Goal: Task Accomplishment & Management: Manage account settings

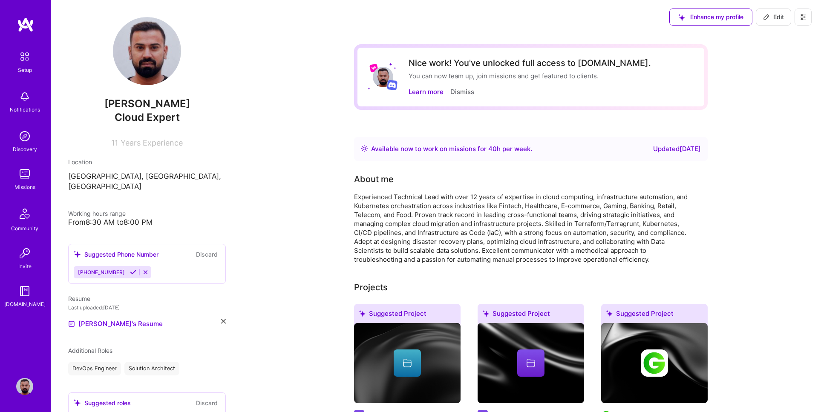
click at [447, 151] on div "Available now to work on missions for 40 h per week ." at bounding box center [451, 149] width 161 height 10
click at [667, 149] on div "Updated [DATE]" at bounding box center [677, 149] width 48 height 10
click at [769, 17] on icon at bounding box center [766, 17] width 7 height 7
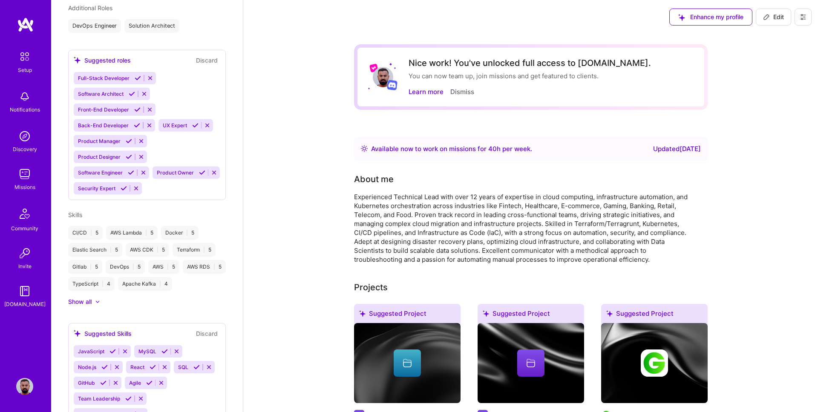
select select "US"
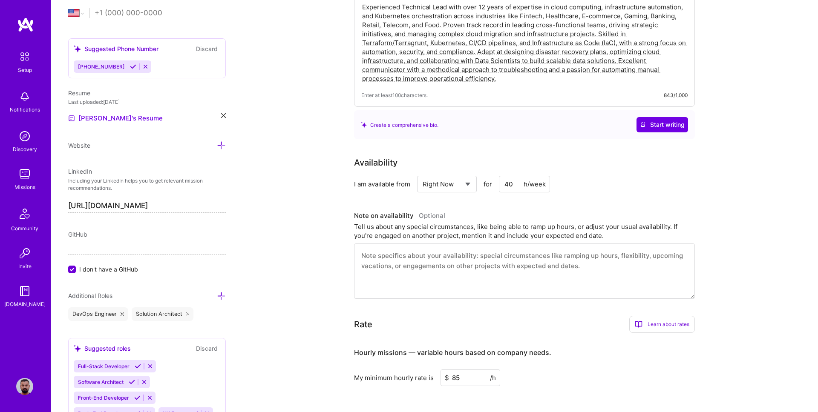
scroll to position [194, 0]
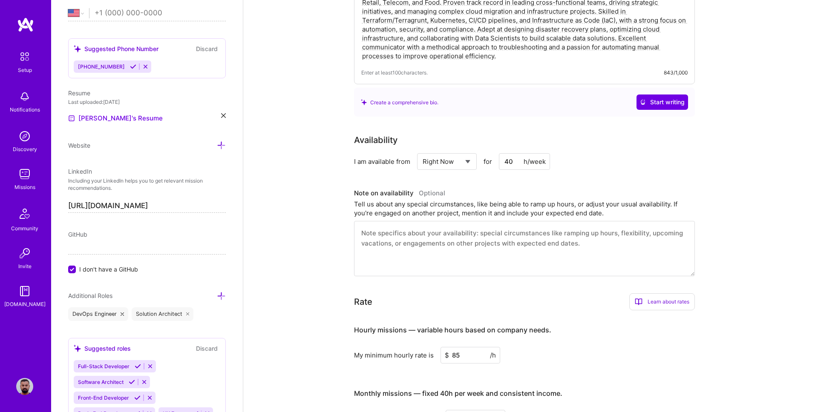
click at [473, 159] on div "Select... Right Now Future Date Not Available" at bounding box center [447, 161] width 60 height 17
click at [471, 161] on select "Select... Right Now Future Date Not Available" at bounding box center [447, 162] width 49 height 22
select select "Future Date"
click at [423, 151] on select "Select... Right Now Future Date Not Available" at bounding box center [447, 162] width 49 height 22
click at [534, 162] on input "[DATE]" at bounding box center [520, 161] width 42 height 17
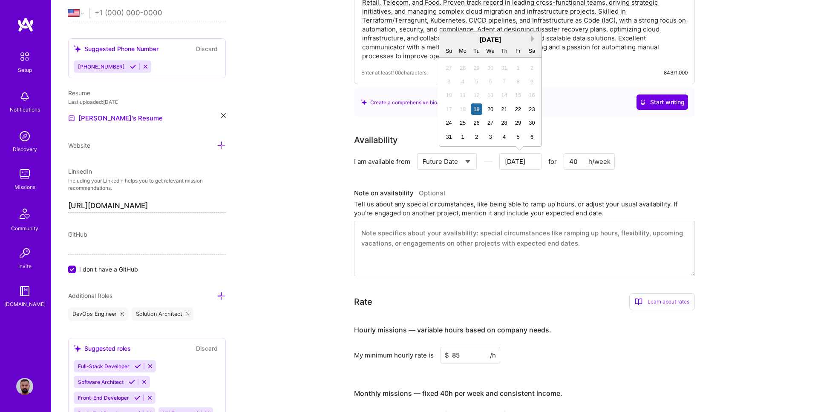
click at [533, 39] on button "Next Month" at bounding box center [534, 39] width 6 height 6
click at [462, 95] on div "15" at bounding box center [463, 95] width 12 height 12
click at [601, 134] on div "Availability" at bounding box center [524, 140] width 341 height 13
click at [524, 158] on input "[DATE]" at bounding box center [520, 161] width 42 height 17
click at [462, 107] on div "15" at bounding box center [463, 109] width 12 height 12
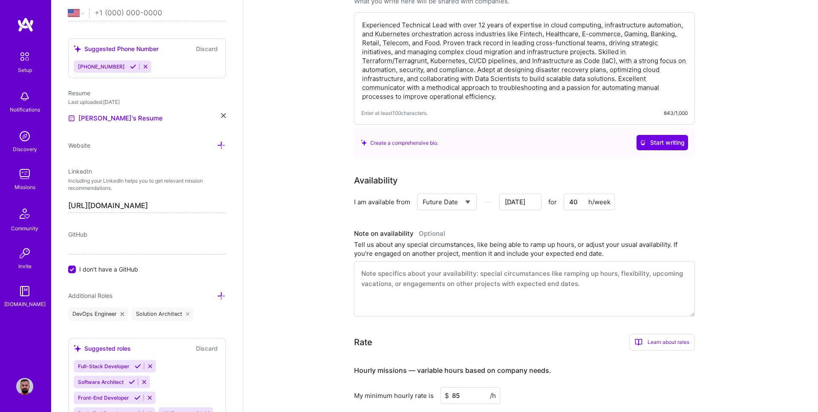
scroll to position [0, 0]
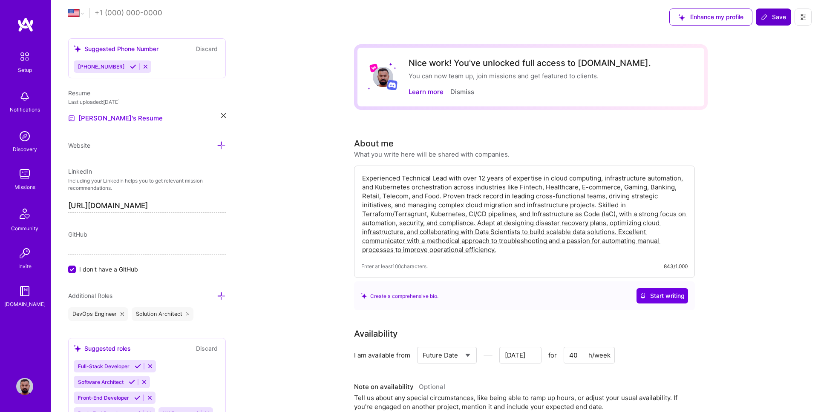
click at [774, 20] on span "Save" at bounding box center [773, 17] width 25 height 9
type input "[DATE]"
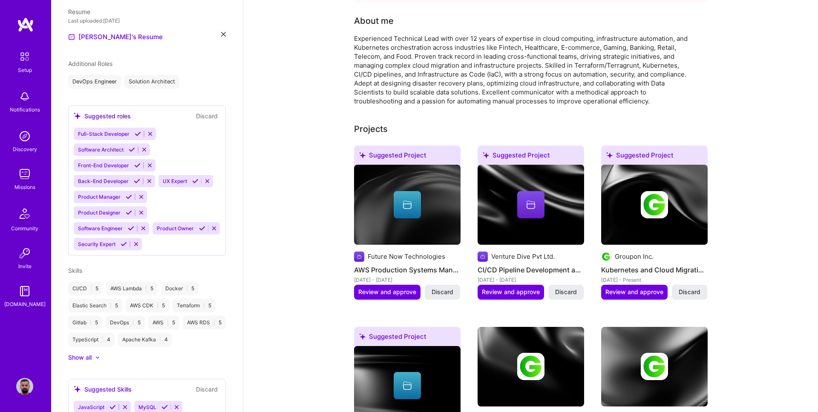
scroll to position [285, 0]
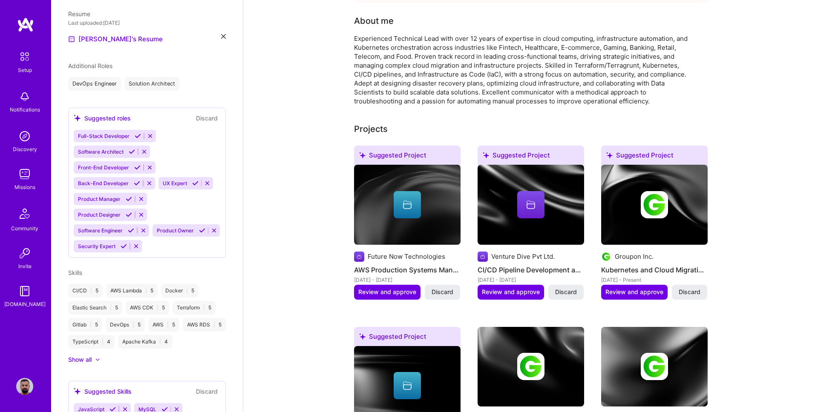
click at [148, 133] on icon at bounding box center [150, 136] width 6 height 6
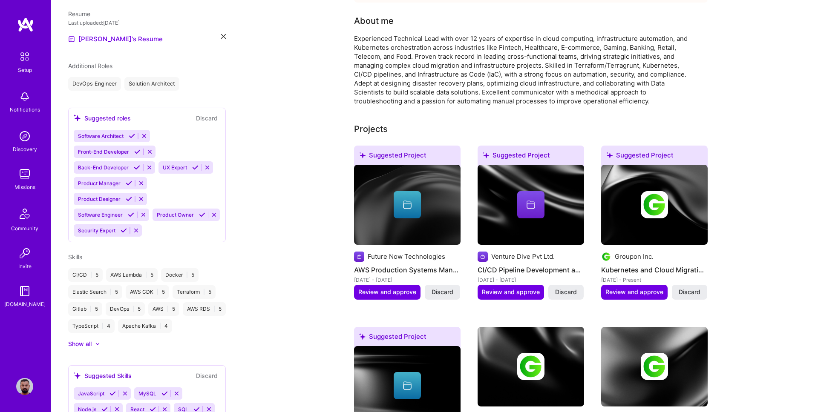
click at [148, 164] on icon at bounding box center [149, 167] width 6 height 6
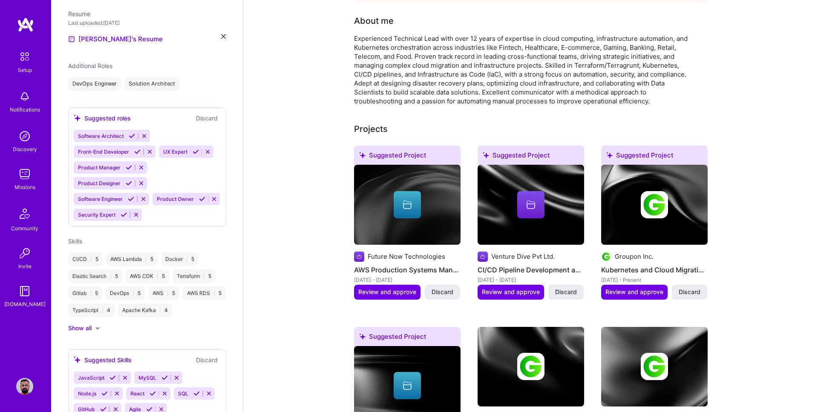
click at [179, 117] on div "Suggested roles Discard Software Architect Front-End Developer UX Expert Produc…" at bounding box center [147, 167] width 158 height 119
click at [170, 208] on div "Software Architect Front-End Developer UX Expert Product Manager Product Design…" at bounding box center [147, 175] width 147 height 91
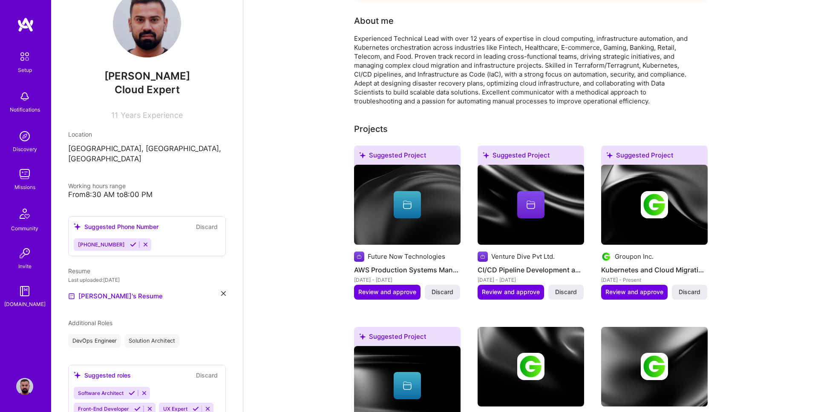
scroll to position [0, 0]
